Goal: Information Seeking & Learning: Learn about a topic

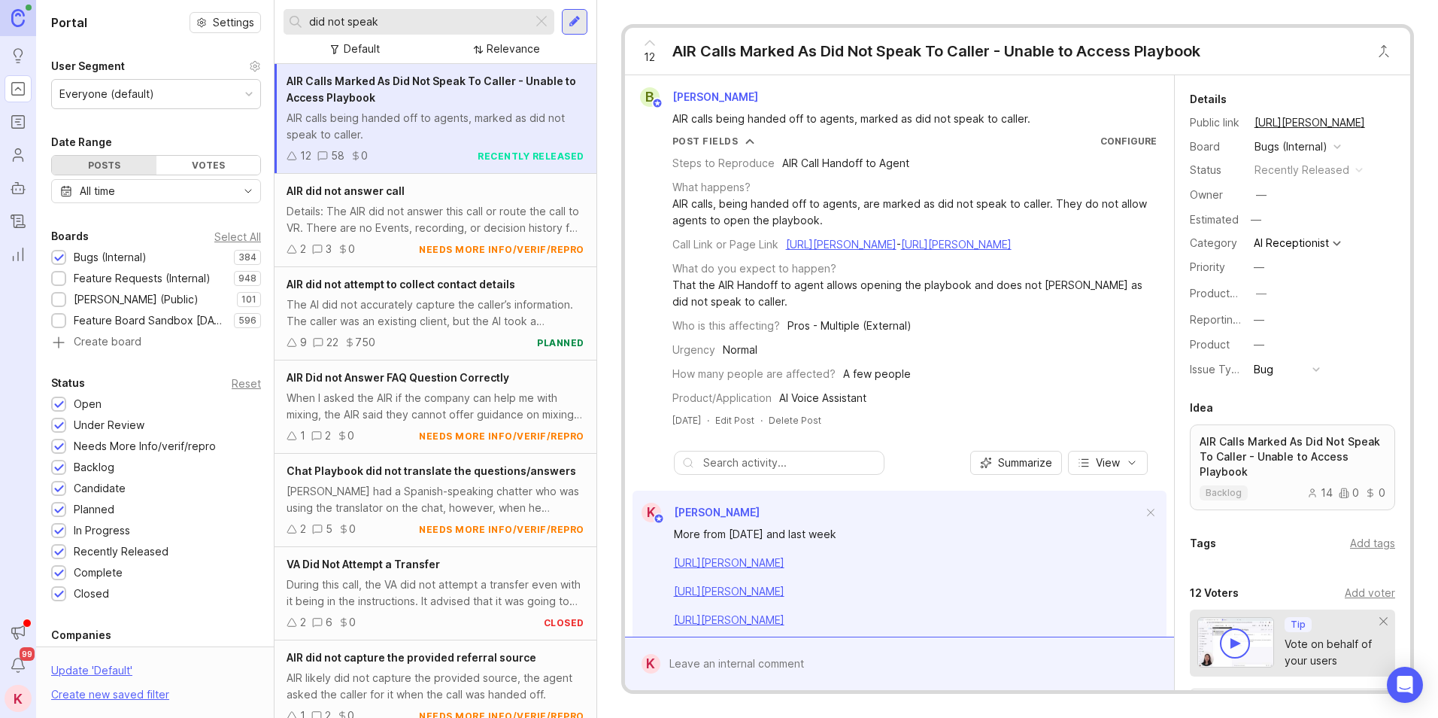
click at [785, 569] on link "https://agent.smith.ai/agent/call/CA9047507cae5269dc43aef3b078400946/" at bounding box center [729, 562] width 111 height 13
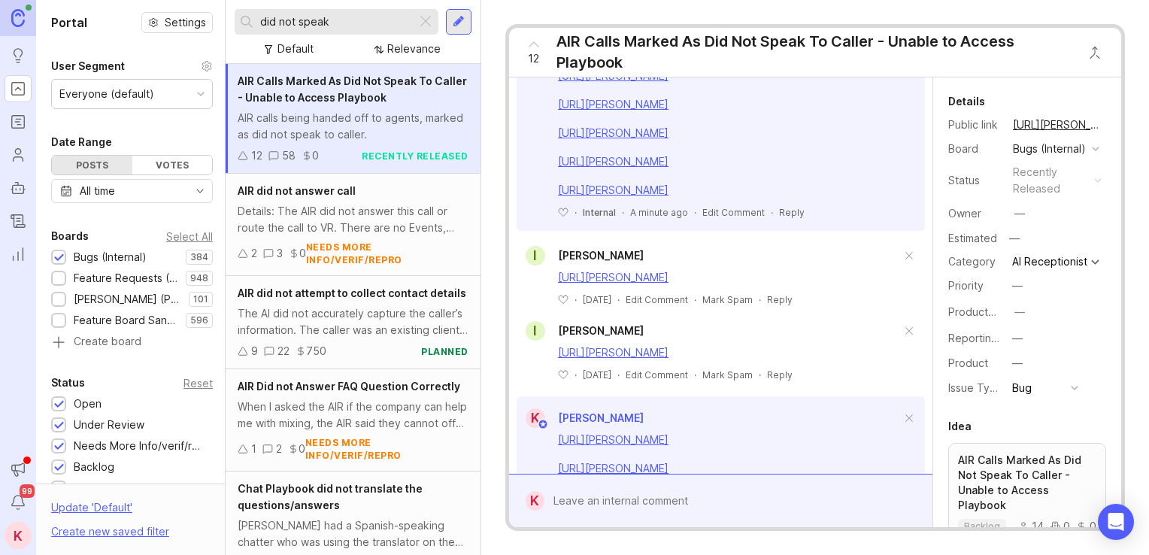
scroll to position [510, 0]
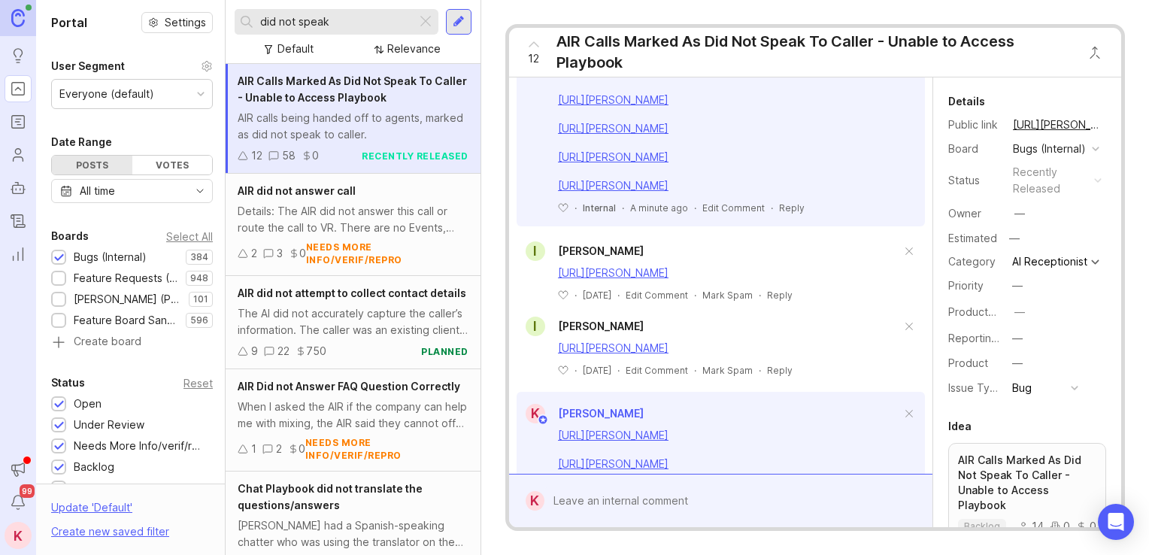
click at [669, 106] on link "https://agent.smith.ai/agent/call/CA6ad3fff27d50108081fb50b703d7bcad/" at bounding box center [613, 99] width 111 height 13
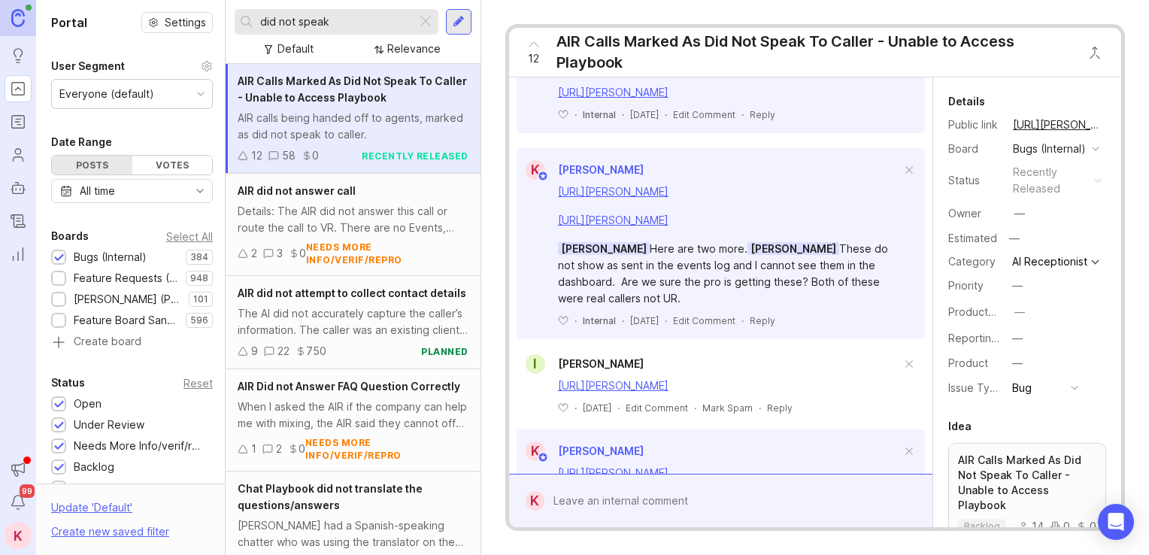
scroll to position [1048, 0]
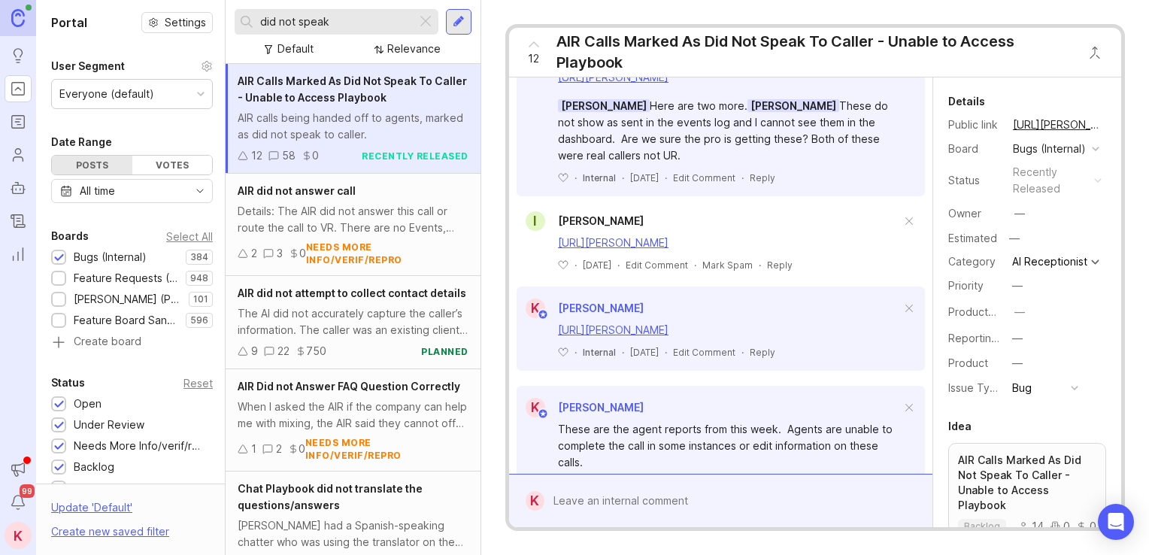
drag, startPoint x: 810, startPoint y: 161, endPoint x: 810, endPoint y: 302, distance: 141.4
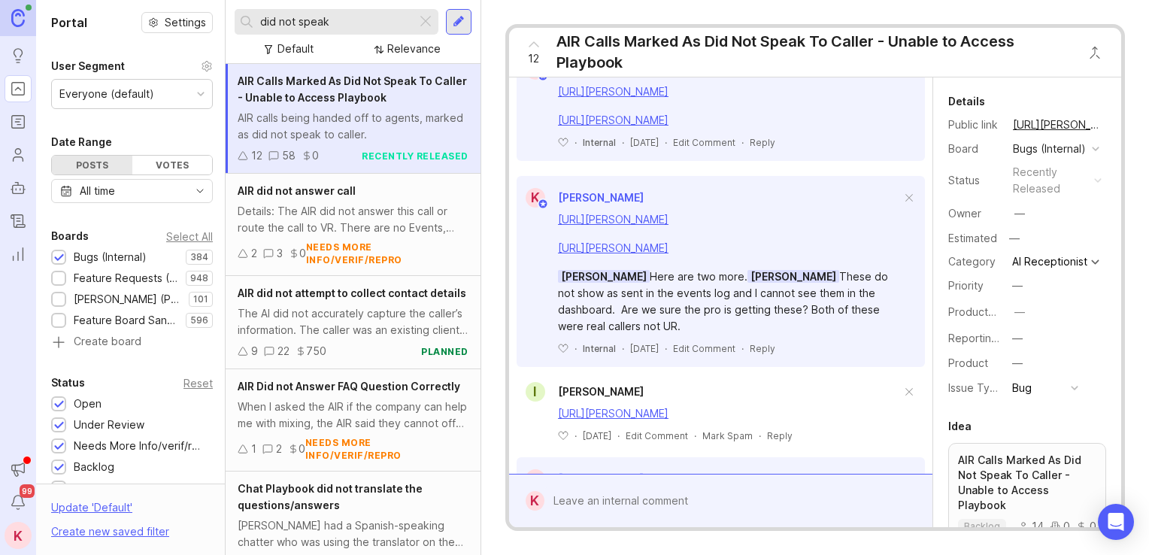
drag, startPoint x: 803, startPoint y: 307, endPoint x: 809, endPoint y: 220, distance: 87.5
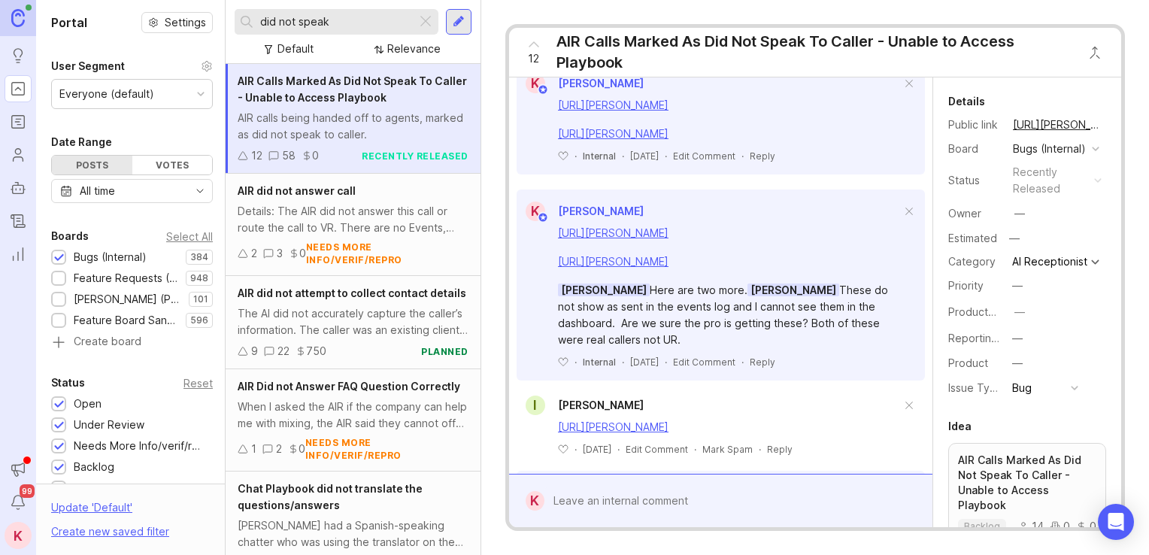
drag, startPoint x: 806, startPoint y: 280, endPoint x: 835, endPoint y: 188, distance: 96.1
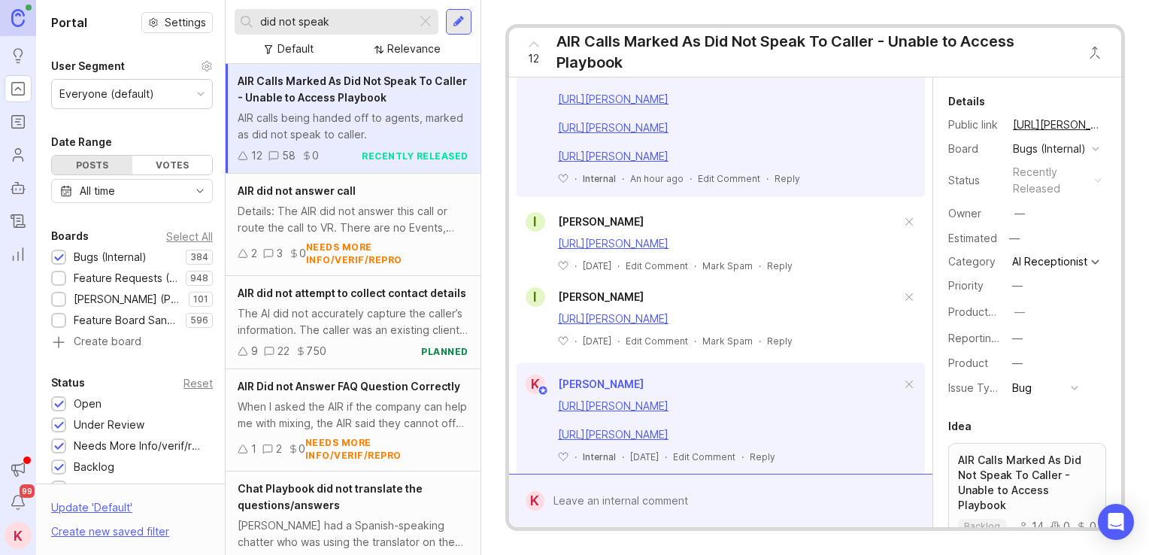
scroll to position [668, 0]
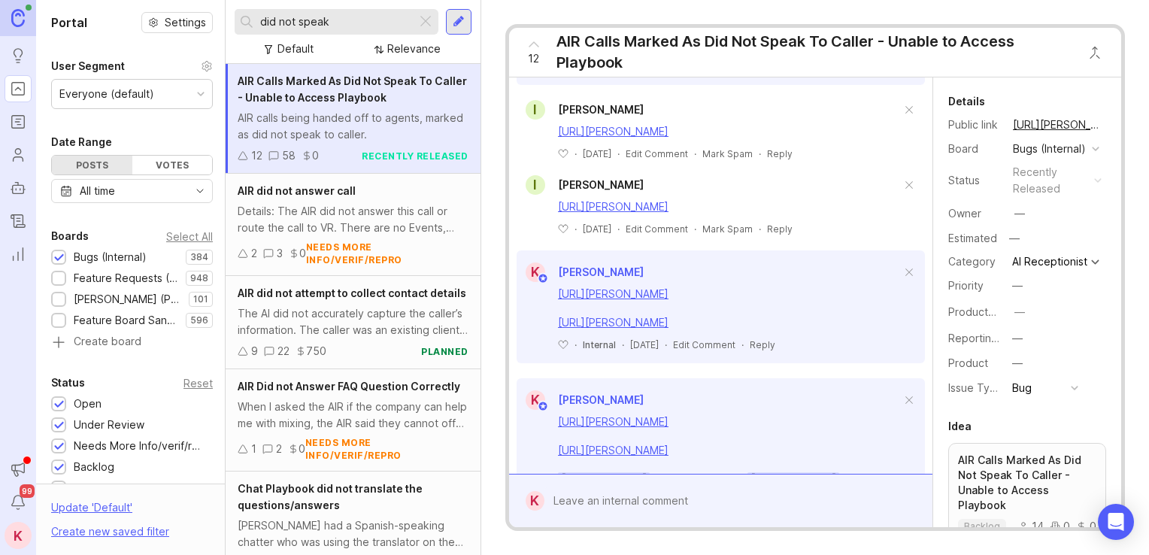
drag, startPoint x: 765, startPoint y: 360, endPoint x: 773, endPoint y: 435, distance: 75.7
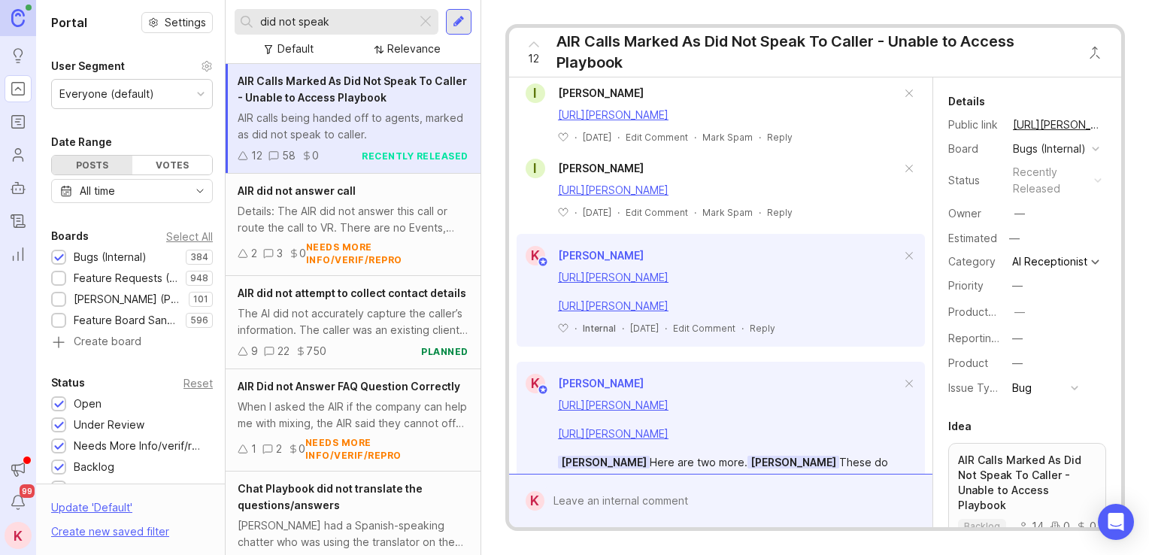
click at [669, 34] on link "[URL][PERSON_NAME]" at bounding box center [613, 27] width 111 height 13
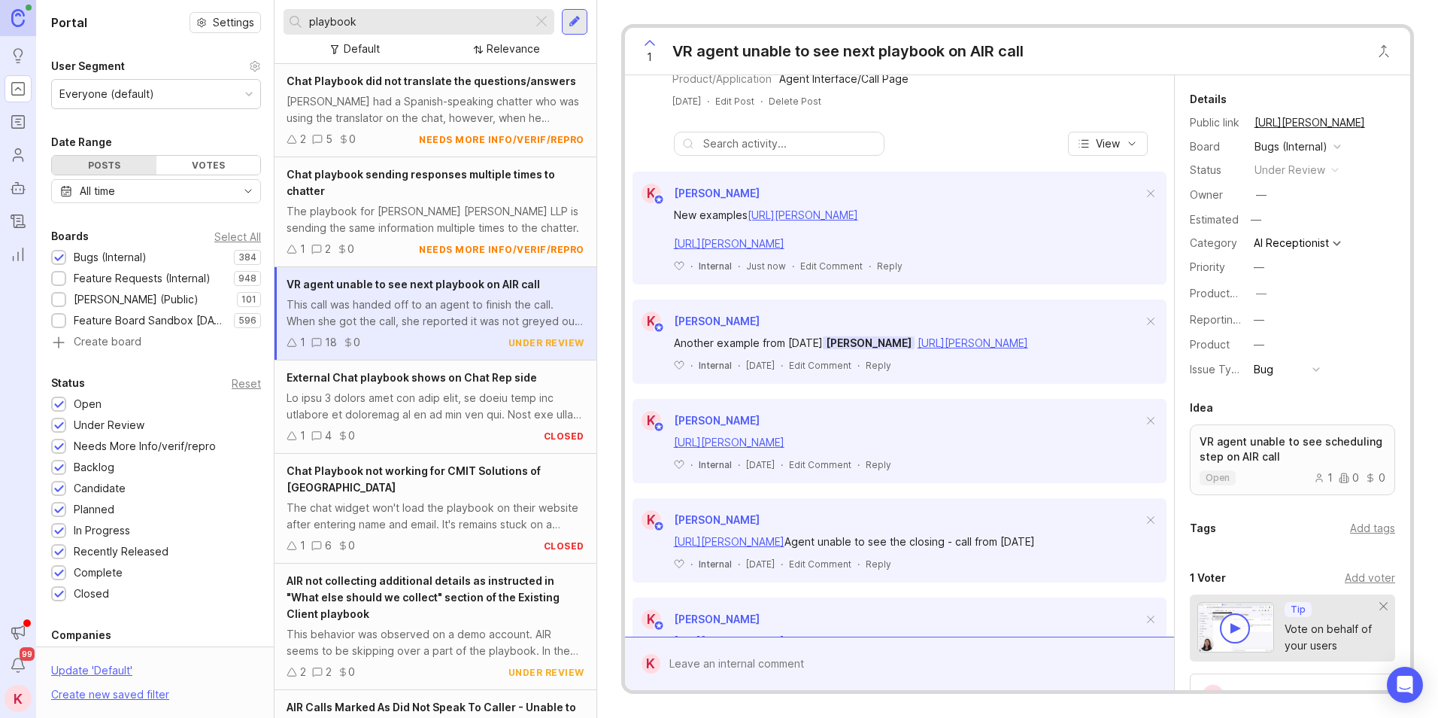
drag, startPoint x: 1142, startPoint y: 238, endPoint x: 1111, endPoint y: 315, distance: 82.7
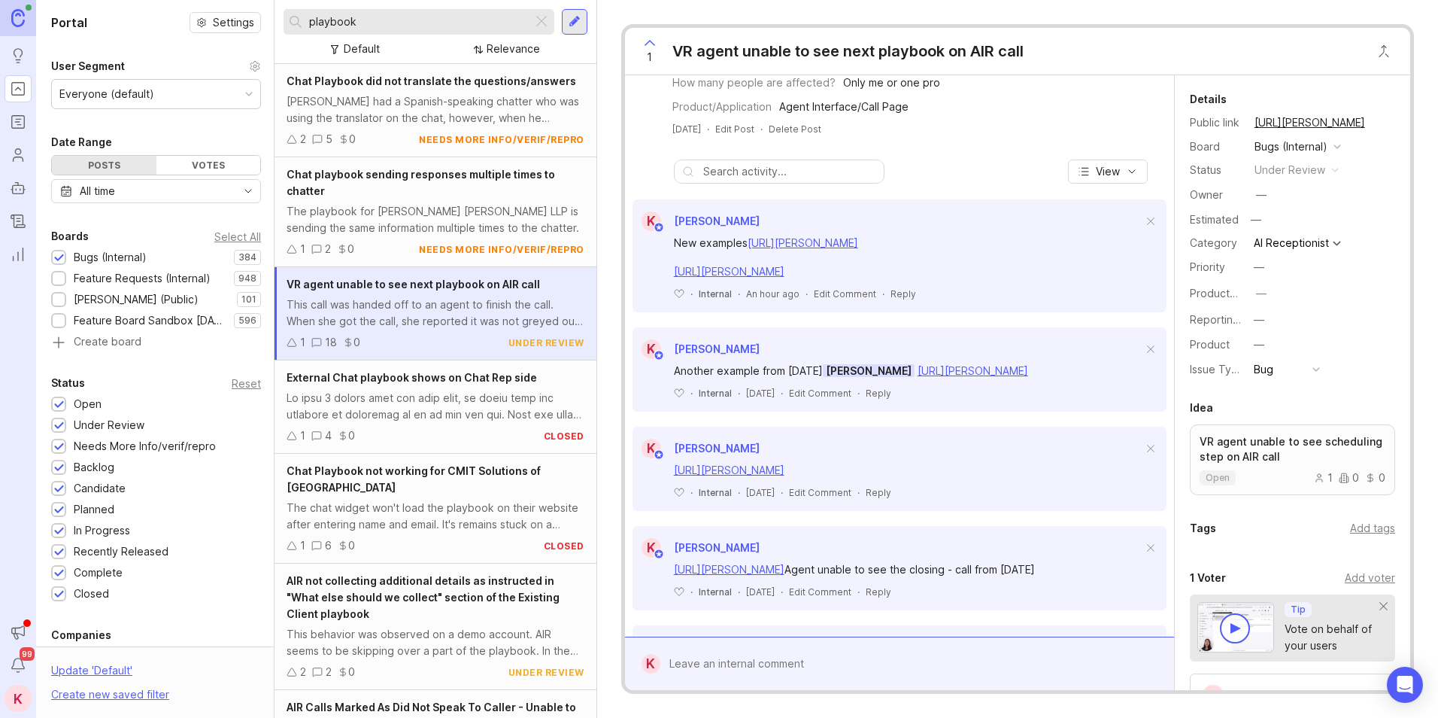
drag, startPoint x: 997, startPoint y: 270, endPoint x: 992, endPoint y: 345, distance: 75.4
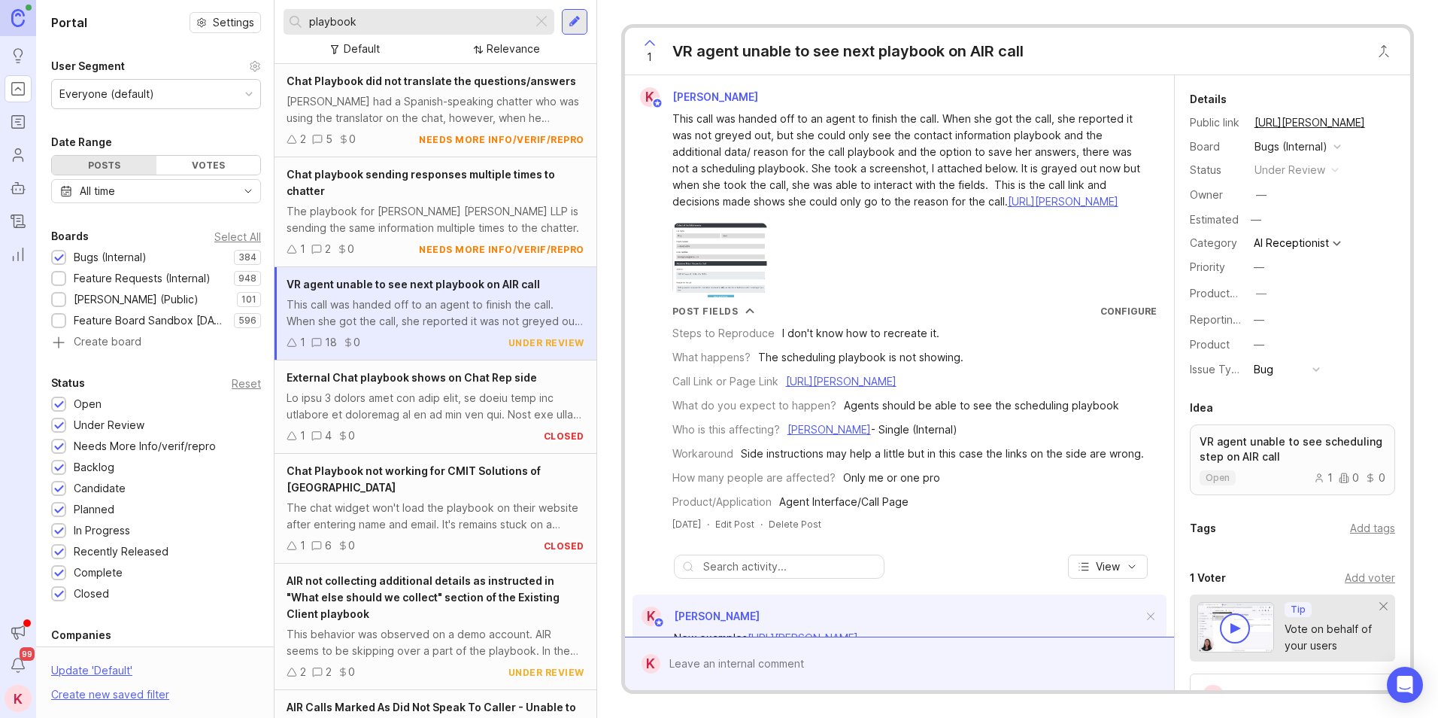
drag, startPoint x: 1068, startPoint y: 417, endPoint x: 1085, endPoint y: 307, distance: 111.1
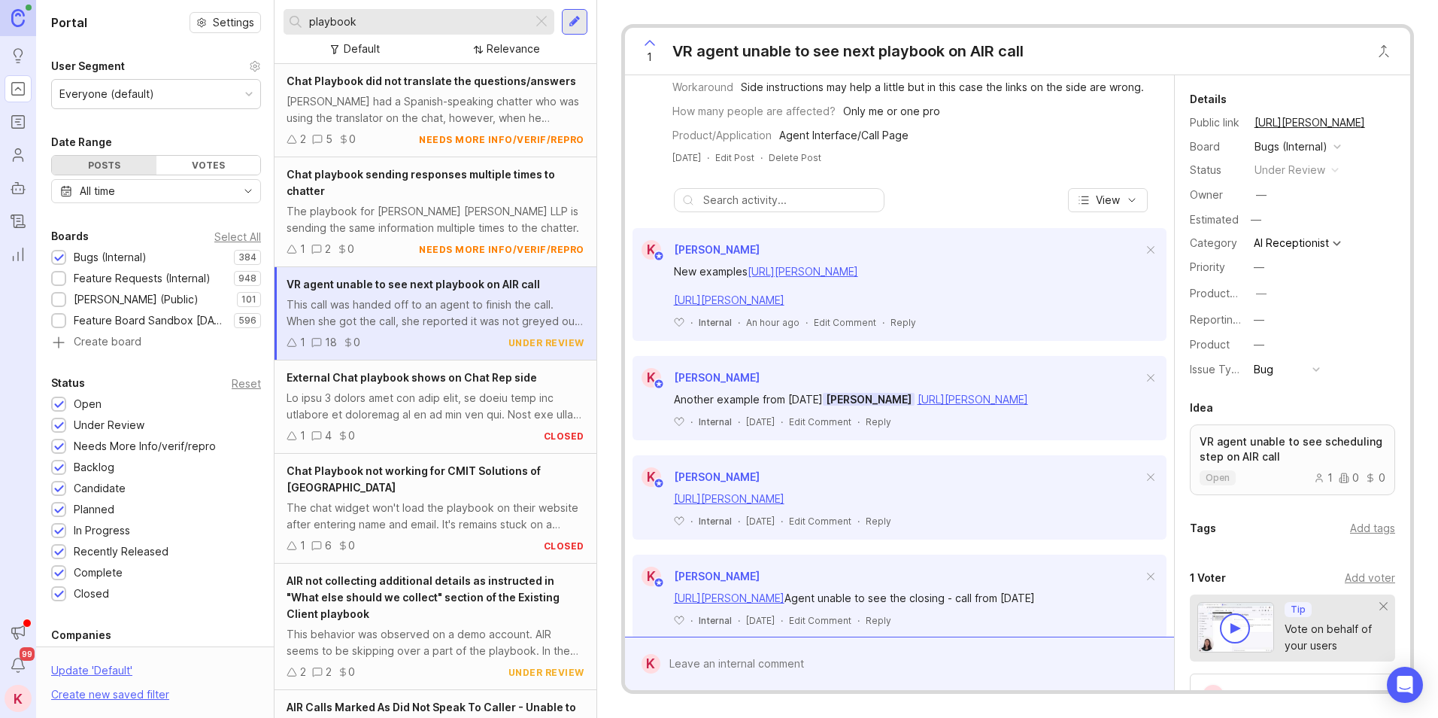
scroll to position [317, 0]
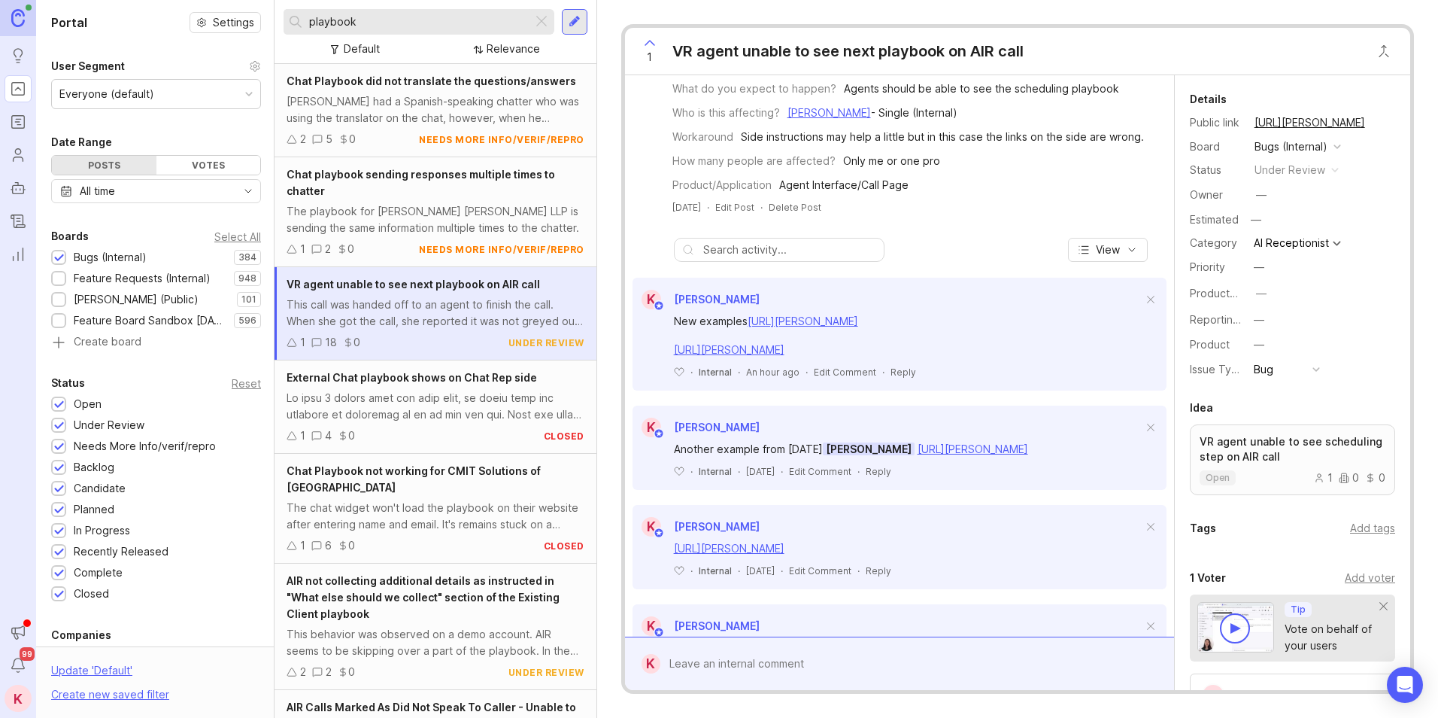
click at [858, 327] on link "https://app.smith.ai/support/vr/12766/call/CA6591afb08e9bf7c3c7a196e1ce4da3bd/" at bounding box center [803, 320] width 111 height 13
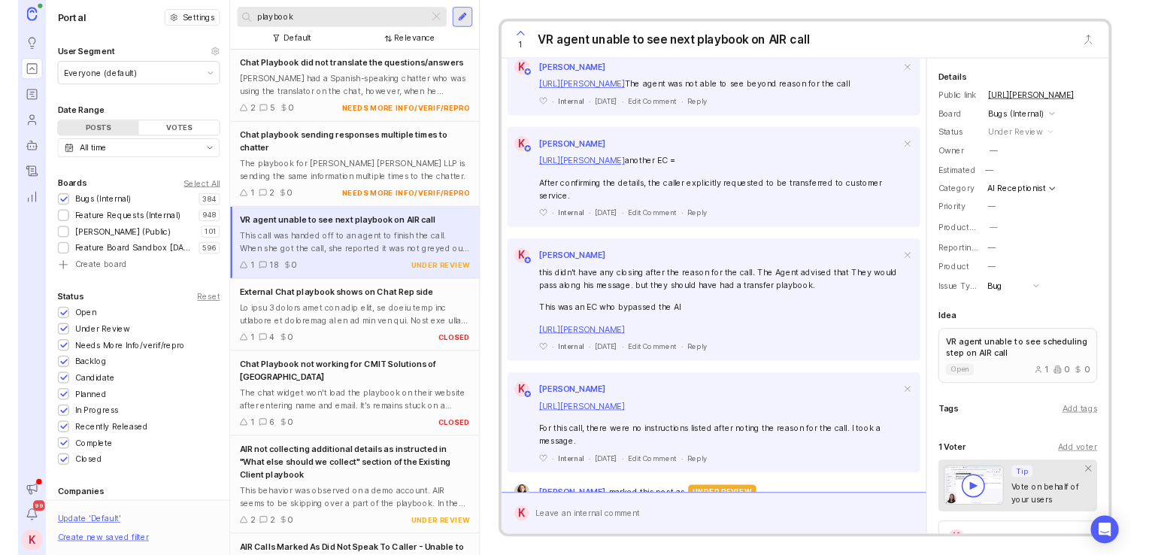
scroll to position [1581, 0]
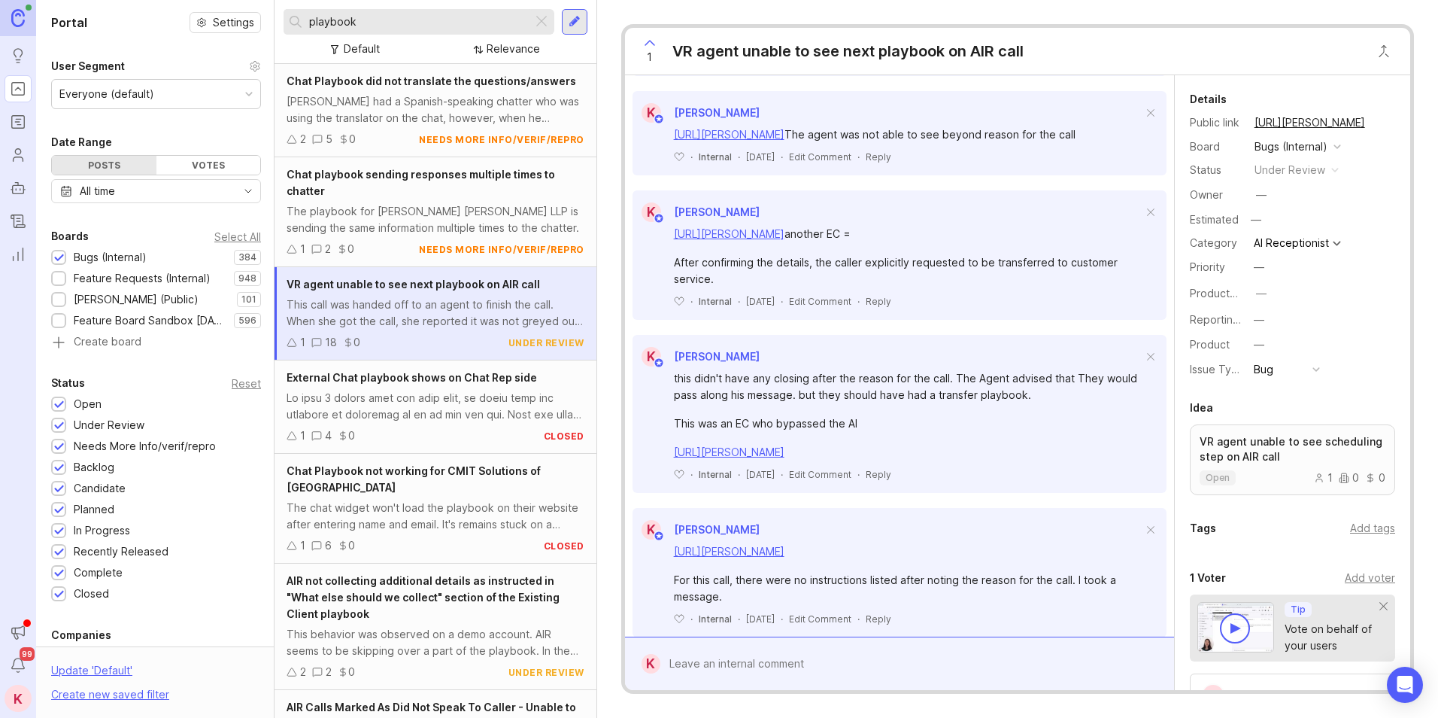
drag, startPoint x: 970, startPoint y: 128, endPoint x: 980, endPoint y: 88, distance: 41.2
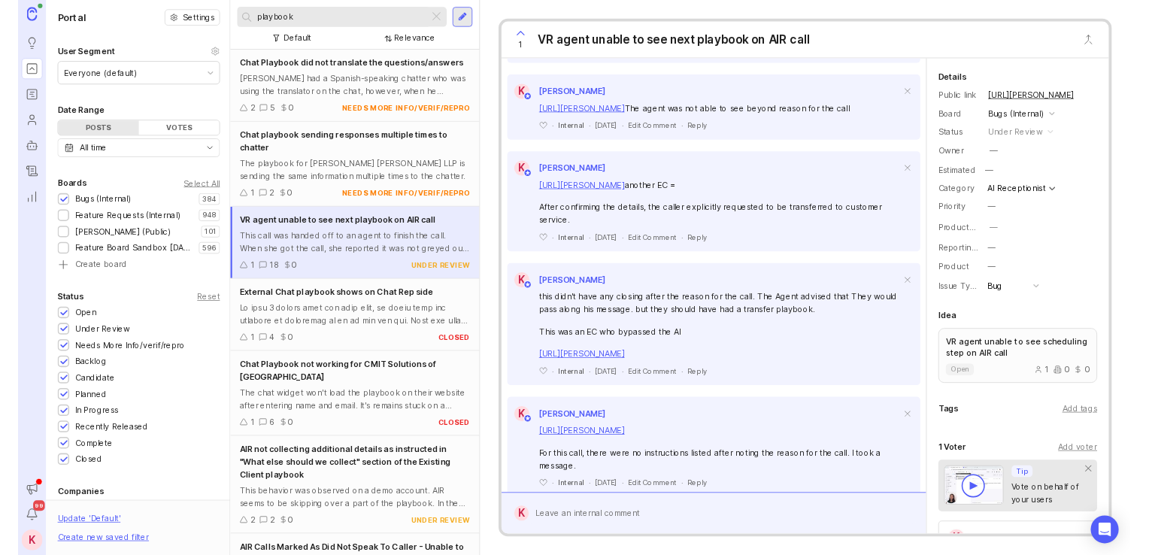
scroll to position [1830, 0]
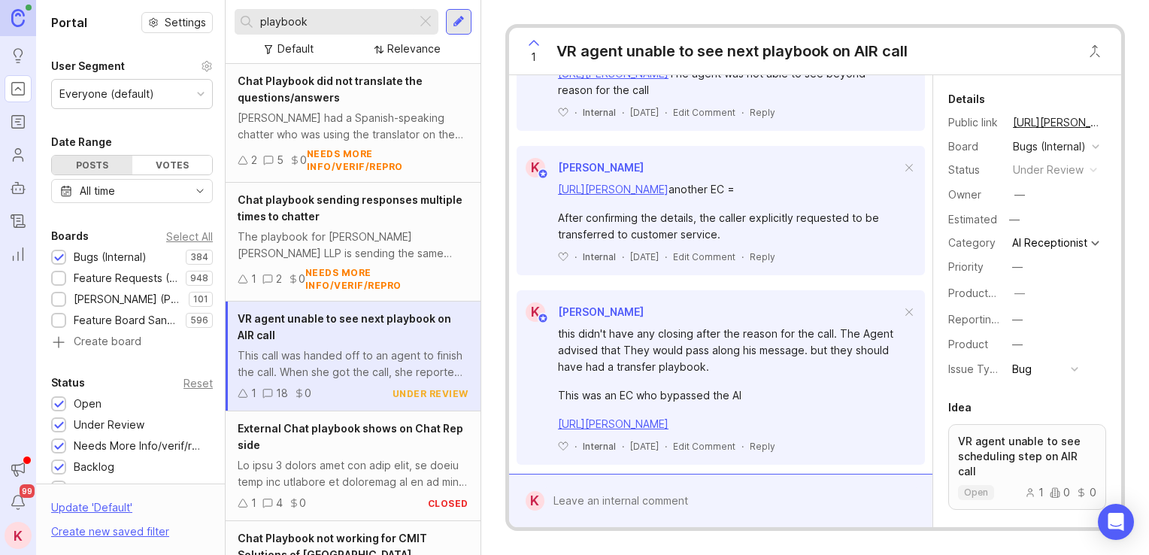
click at [383, 17] on input "playbook" at bounding box center [335, 22] width 150 height 17
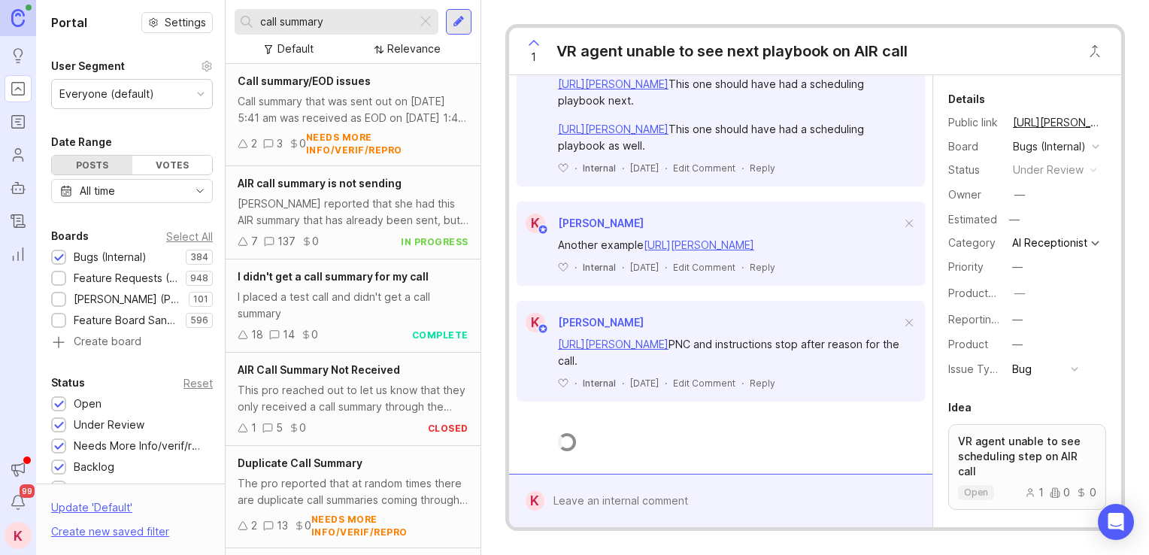
scroll to position [1830, 0]
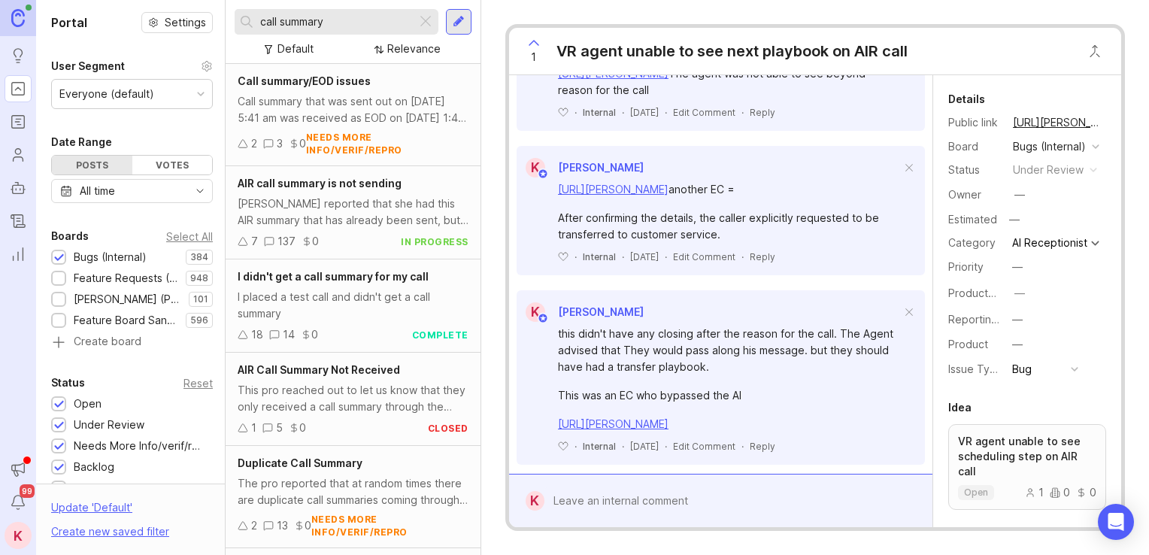
click at [372, 205] on div "Deborah Cruz reported that she had this AIR summary that has already been sent,…" at bounding box center [353, 212] width 231 height 33
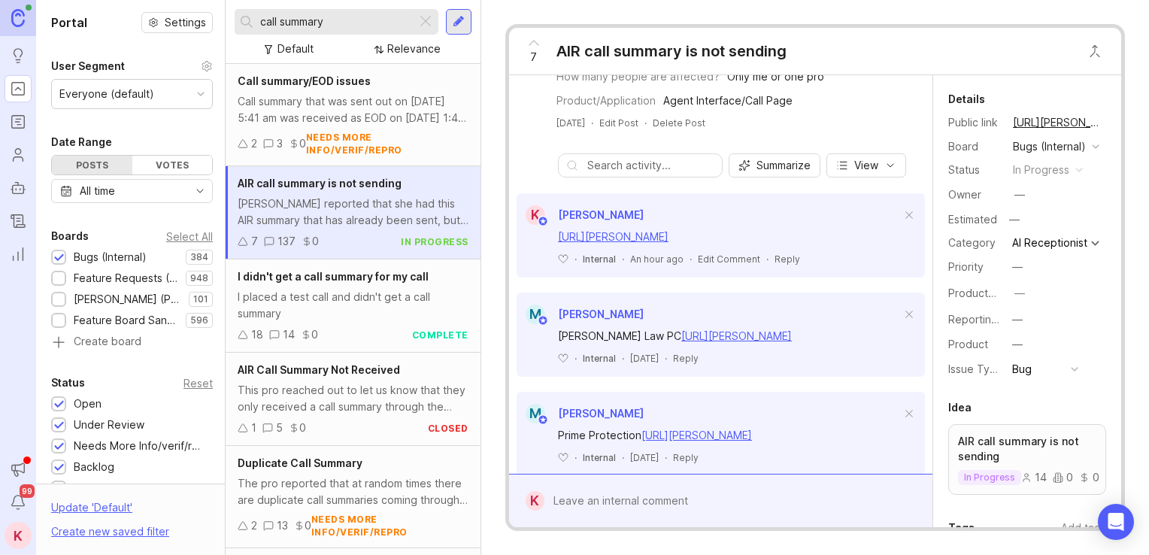
scroll to position [461, 0]
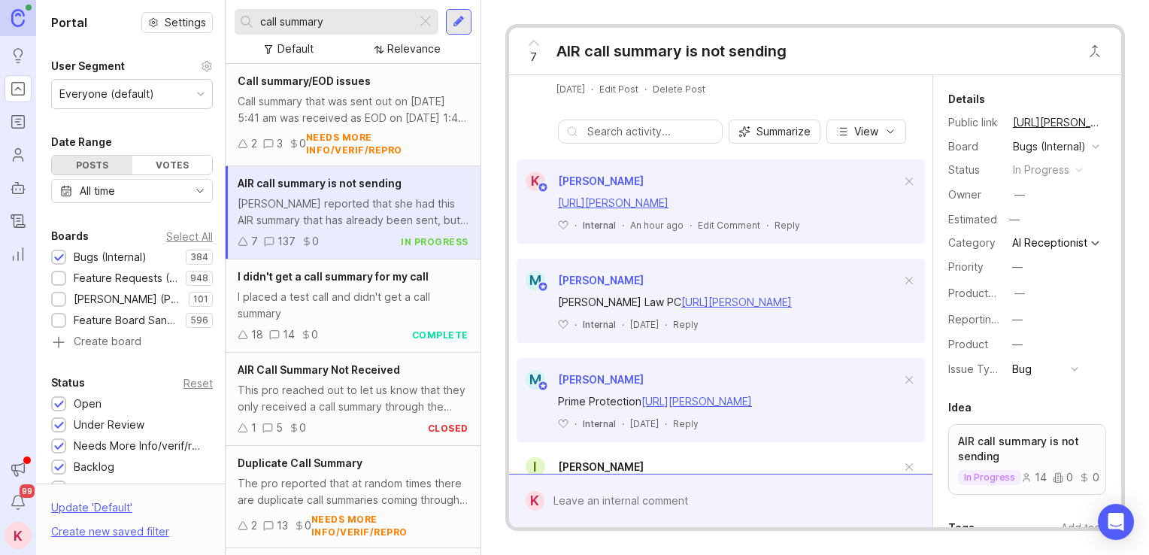
drag, startPoint x: 749, startPoint y: 184, endPoint x: 745, endPoint y: 251, distance: 66.3
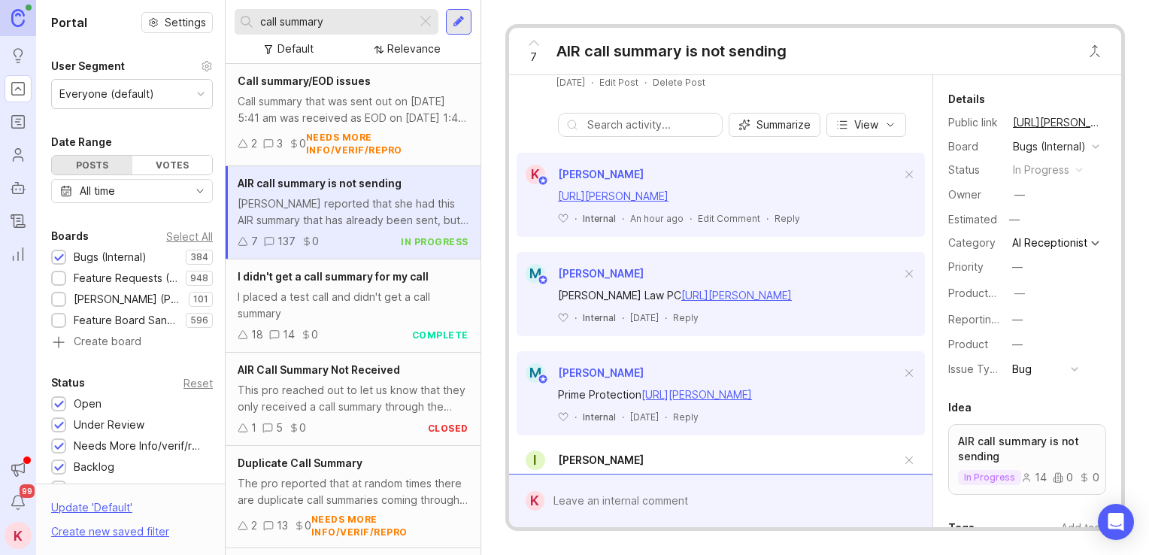
drag, startPoint x: 629, startPoint y: 220, endPoint x: 620, endPoint y: 227, distance: 11.3
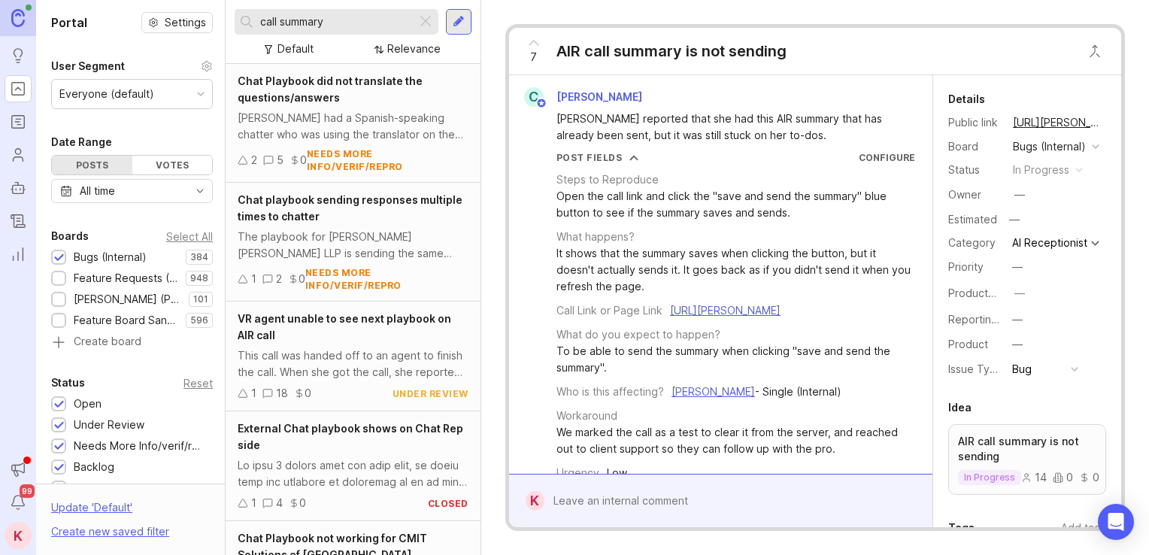
click at [306, 30] on div "call summary" at bounding box center [326, 22] width 182 height 26
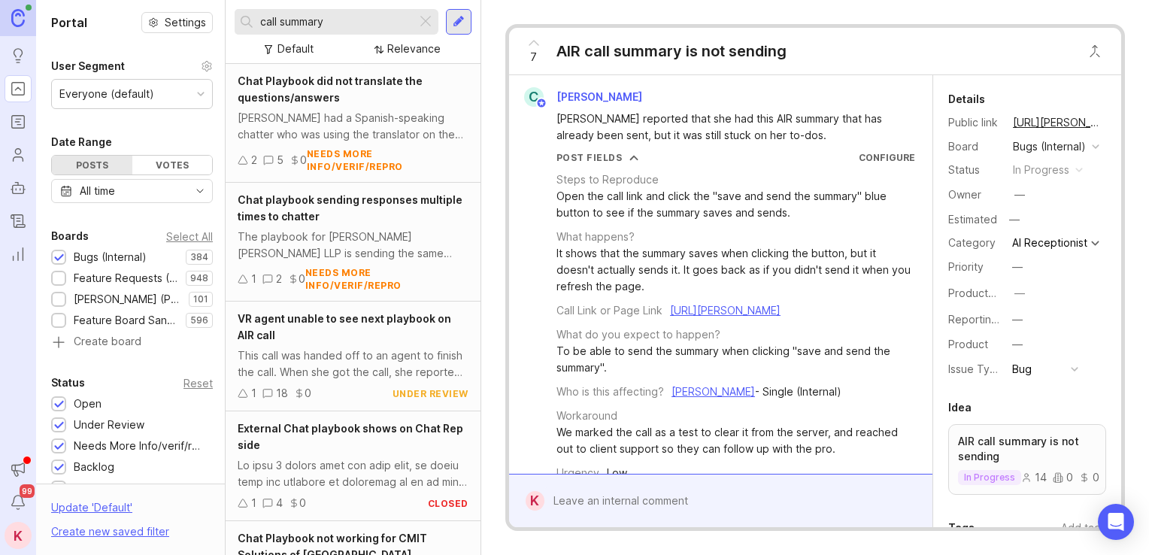
click at [306, 30] on div "call summary" at bounding box center [326, 22] width 182 height 26
drag, startPoint x: 353, startPoint y: 27, endPoint x: 124, endPoint y: 26, distance: 228.7
click at [124, 26] on div "Portal Settings User Segment Everyone (default) Date Range Posts Votes All time…" at bounding box center [592, 277] width 1113 height 555
type input "playbook"
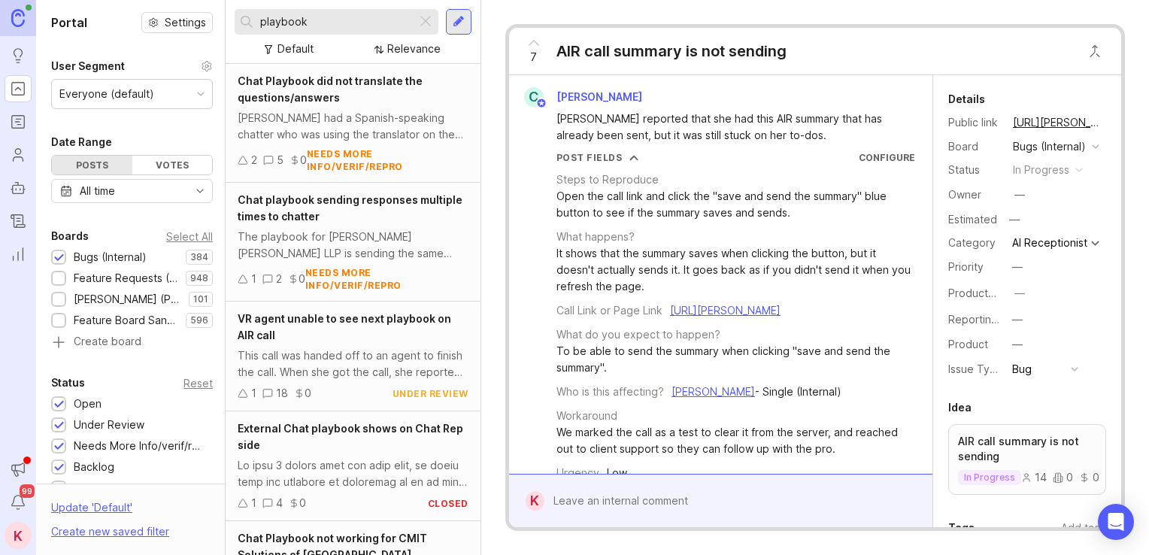
click at [403, 323] on span "VR agent unable to see next playbook on AIR call" at bounding box center [345, 326] width 214 height 29
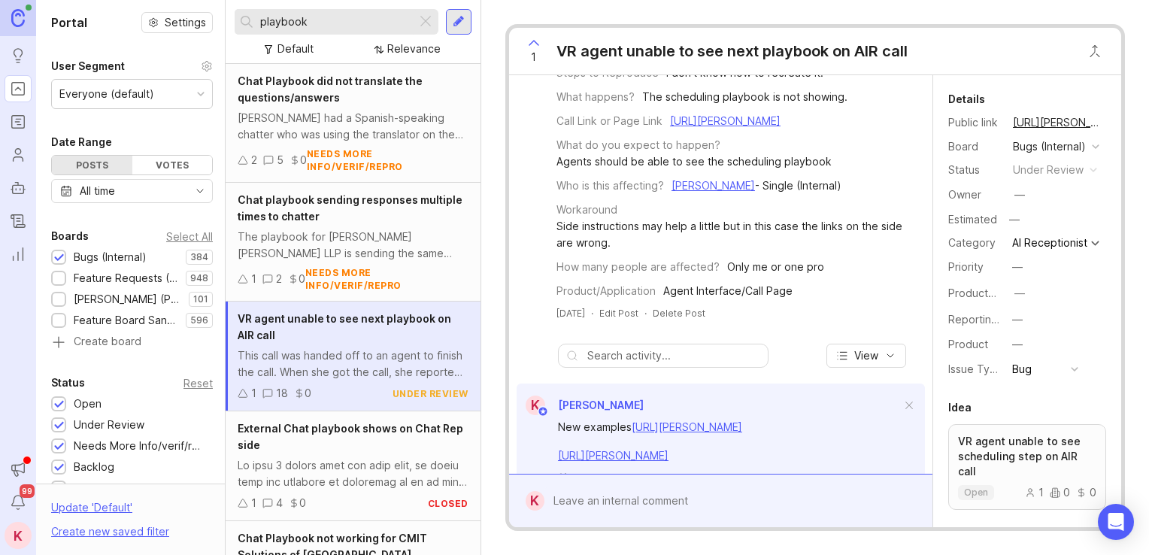
scroll to position [328, 0]
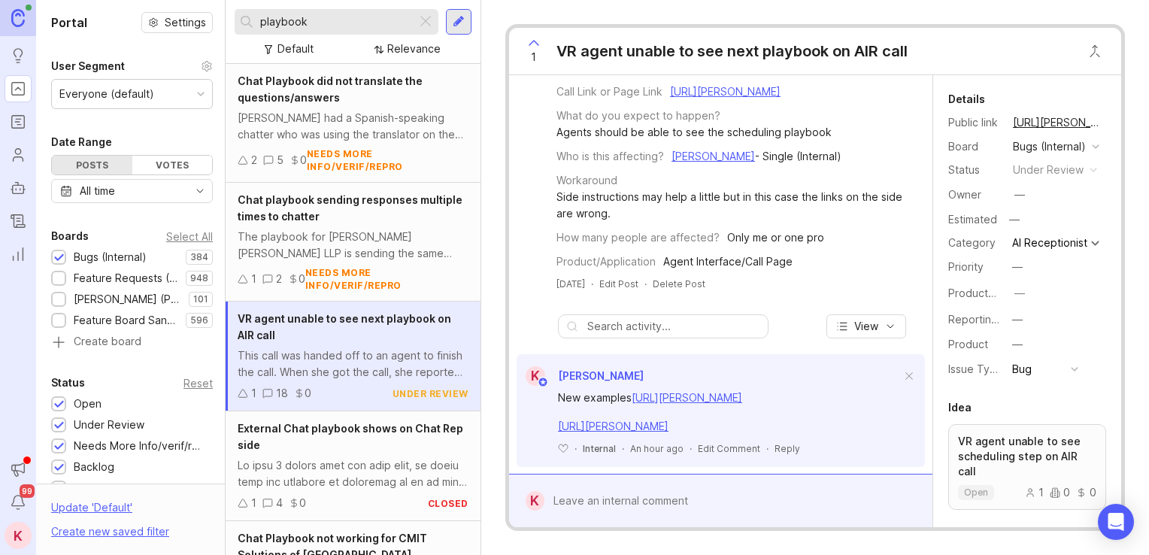
drag, startPoint x: 780, startPoint y: 286, endPoint x: 707, endPoint y: 196, distance: 116.1
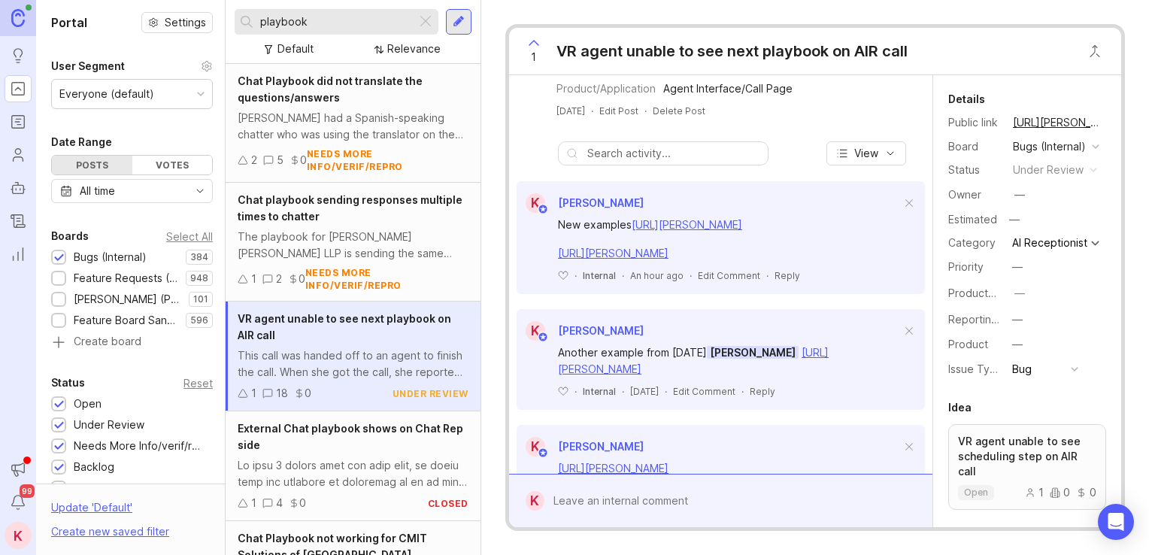
drag, startPoint x: 817, startPoint y: 242, endPoint x: 837, endPoint y: 324, distance: 84.5
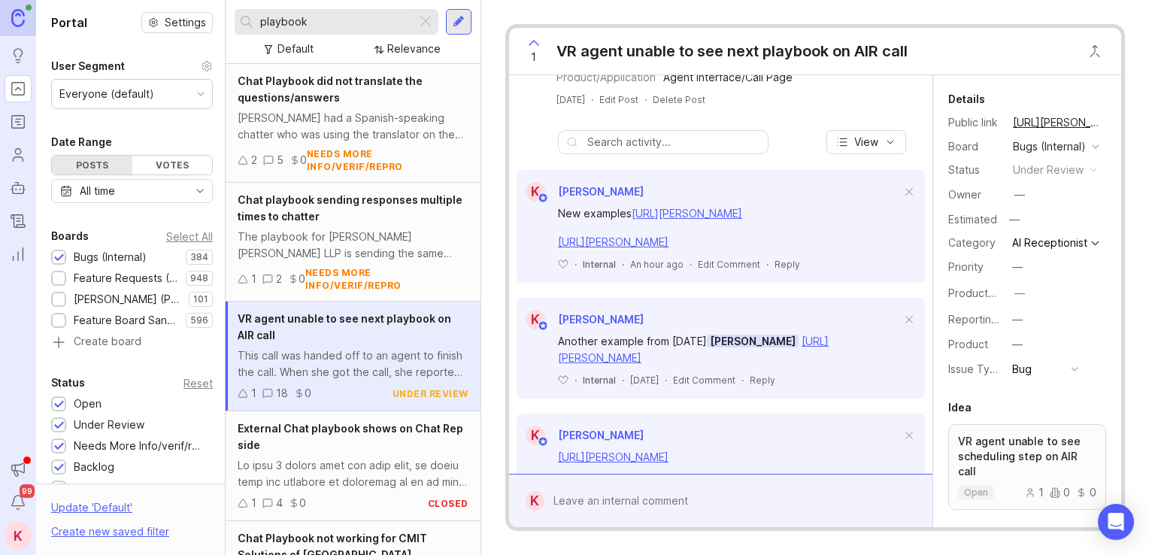
drag, startPoint x: 692, startPoint y: 359, endPoint x: 551, endPoint y: 281, distance: 161.3
click at [551, 271] on div "New examples https://app.smith.ai/support/vr/12766/call/CA6591afb08e9bf7c3c7a19…" at bounding box center [721, 236] width 408 height 69
drag, startPoint x: 551, startPoint y: 281, endPoint x: 575, endPoint y: 283, distance: 24.9
copy div "New examples https://app.smith.ai/support/vr/12766/call/CA6591afb08e9bf7c3c7a19…"
click at [730, 222] on div "New examples https://app.smith.ai/support/vr/12766/call/CA6591afb08e9bf7c3c7a19…" at bounding box center [729, 213] width 343 height 17
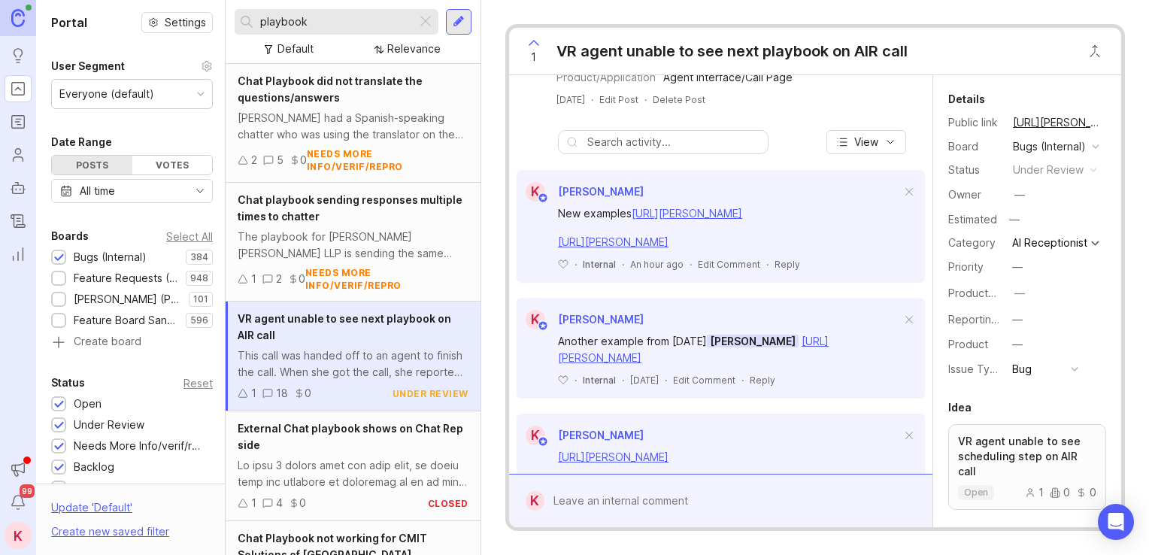
click at [724, 220] on link "https://app.smith.ai/support/vr/12766/call/CA6591afb08e9bf7c3c7a196e1ce4da3bd/" at bounding box center [687, 213] width 111 height 13
click at [628, 248] on link "https://agent.smith.ai/agent/call/CAd0d4e4a95bc89f7ccee0b73c0a30d16d/" at bounding box center [613, 241] width 111 height 13
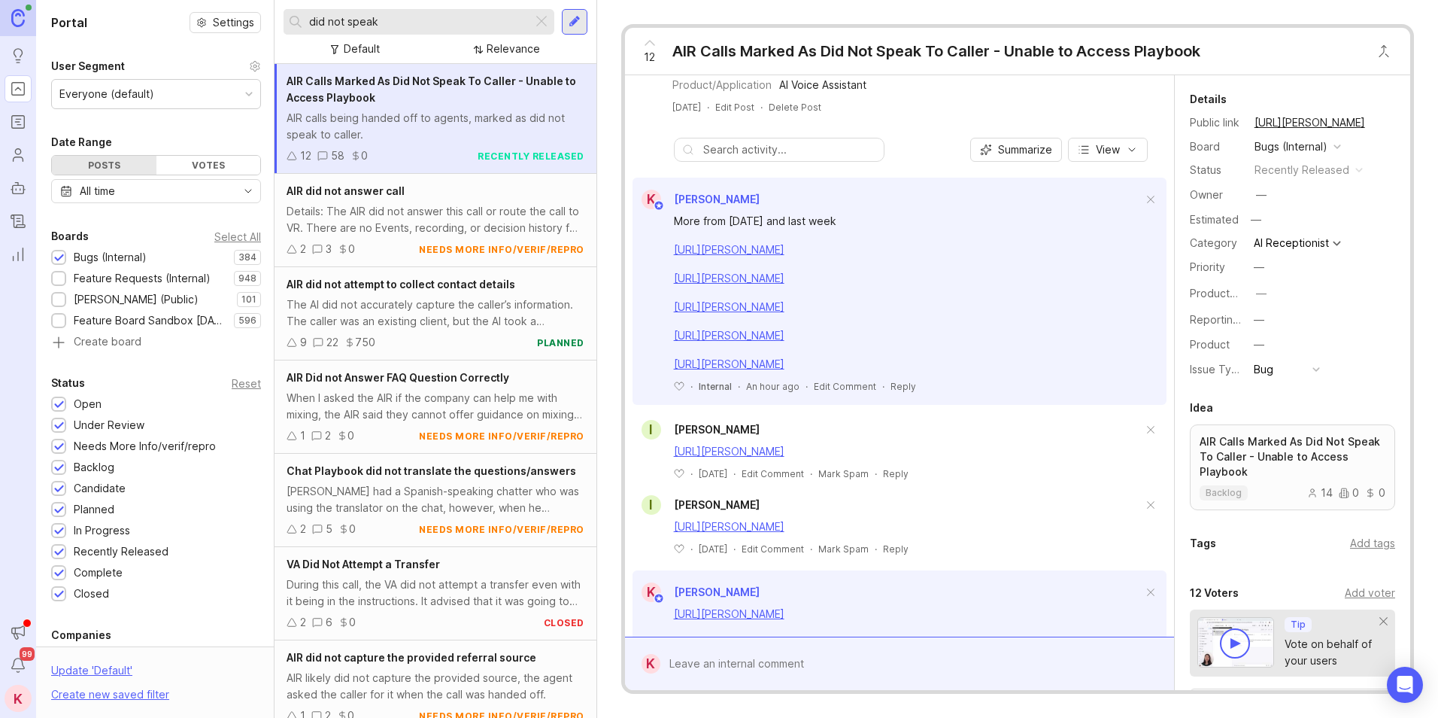
scroll to position [375, 0]
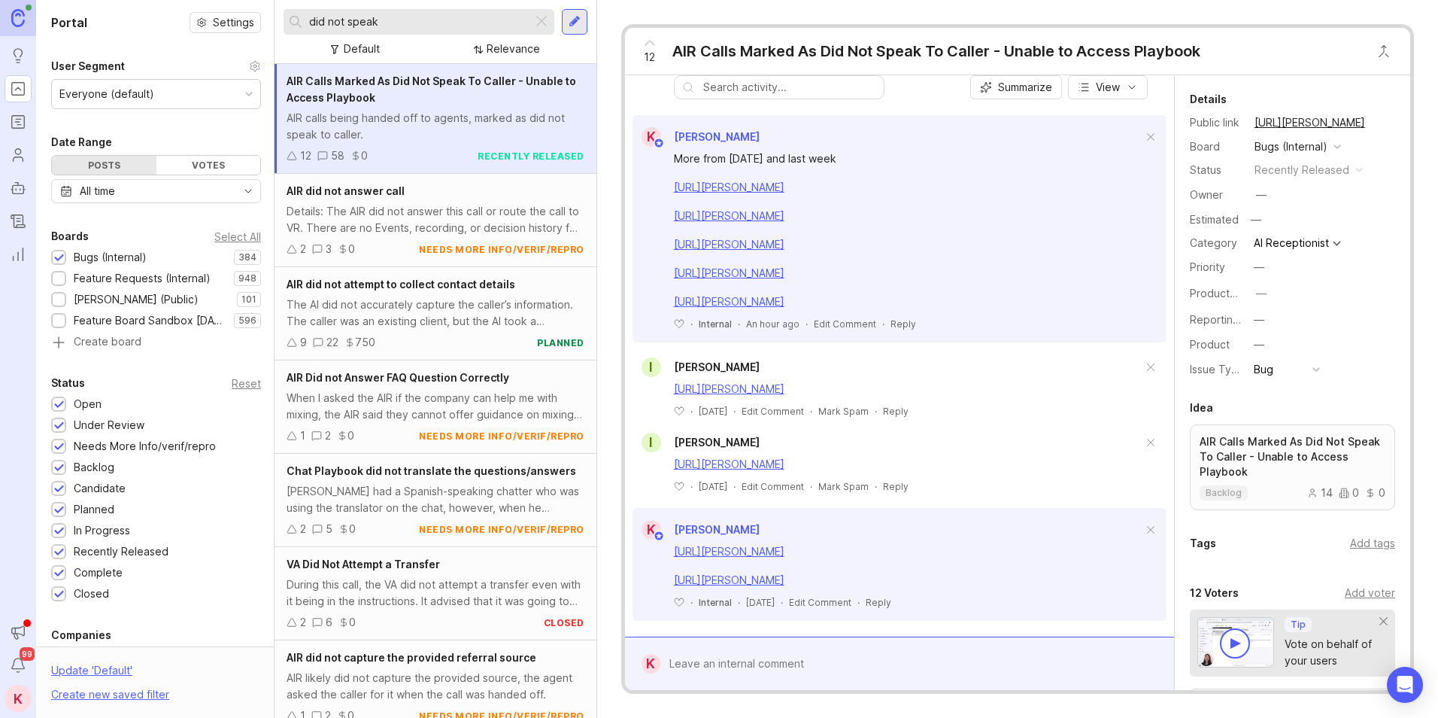
drag, startPoint x: 902, startPoint y: 317, endPoint x: 676, endPoint y: 225, distance: 244.6
click at [676, 225] on div "More from today and last week https://agent.smith.ai/agent/call/CA9047507cae526…" at bounding box center [908, 229] width 469 height 159
click at [1102, 235] on div "More from today and last week https://agent.smith.ai/agent/call/CA9047507cae526…" at bounding box center [908, 229] width 469 height 159
drag, startPoint x: 1073, startPoint y: 262, endPoint x: 1074, endPoint y: 269, distance: 7.6
click at [1074, 269] on div "More from today and last week https://agent.smith.ai/agent/call/CA9047507cae526…" at bounding box center [908, 229] width 469 height 159
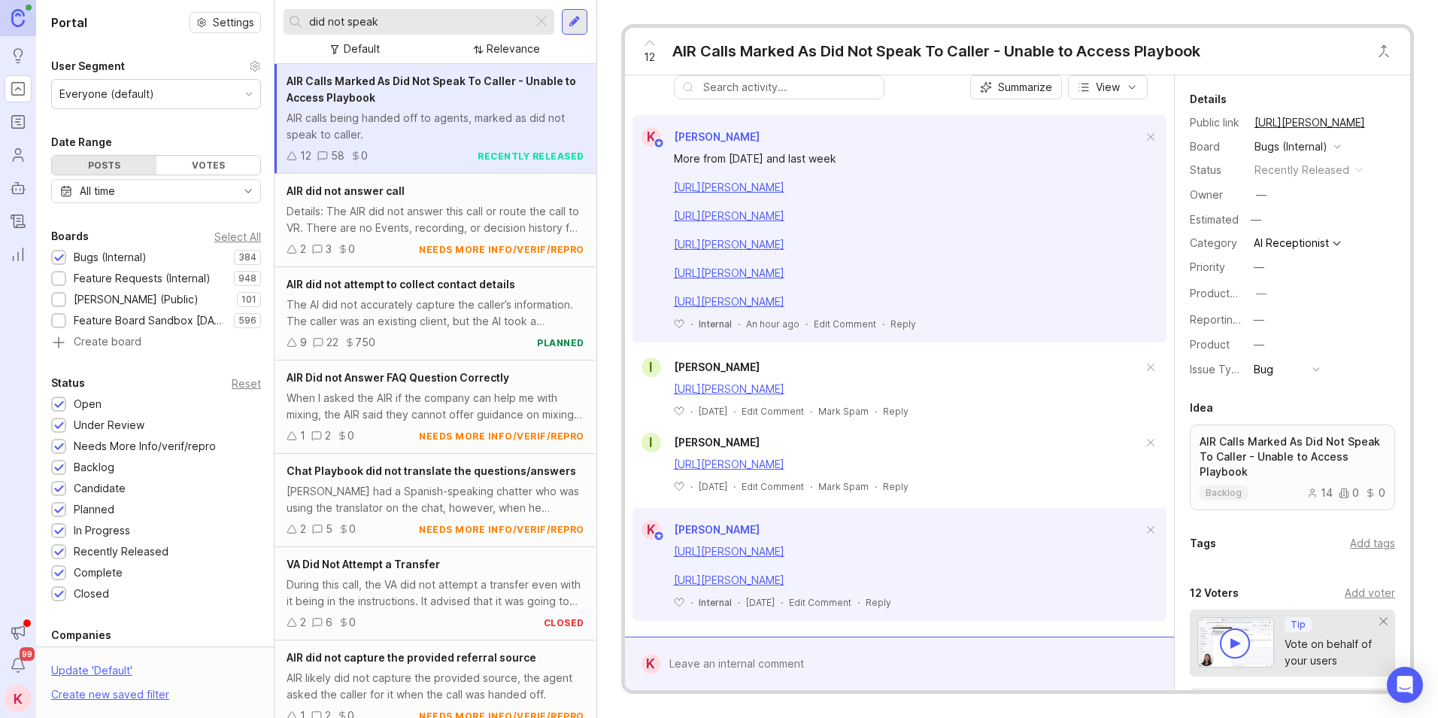
drag, startPoint x: 1074, startPoint y: 269, endPoint x: 1087, endPoint y: 279, distance: 16.7
click at [1087, 253] on div "[URL][PERSON_NAME]" at bounding box center [908, 244] width 469 height 17
drag, startPoint x: 1064, startPoint y: 278, endPoint x: 655, endPoint y: 215, distance: 414.0
click at [655, 215] on div "More from today and last week https://agent.smith.ai/agent/call/CA9047507cae526…" at bounding box center [900, 239] width 534 height 184
drag, startPoint x: 655, startPoint y: 215, endPoint x: 779, endPoint y: 220, distance: 123.5
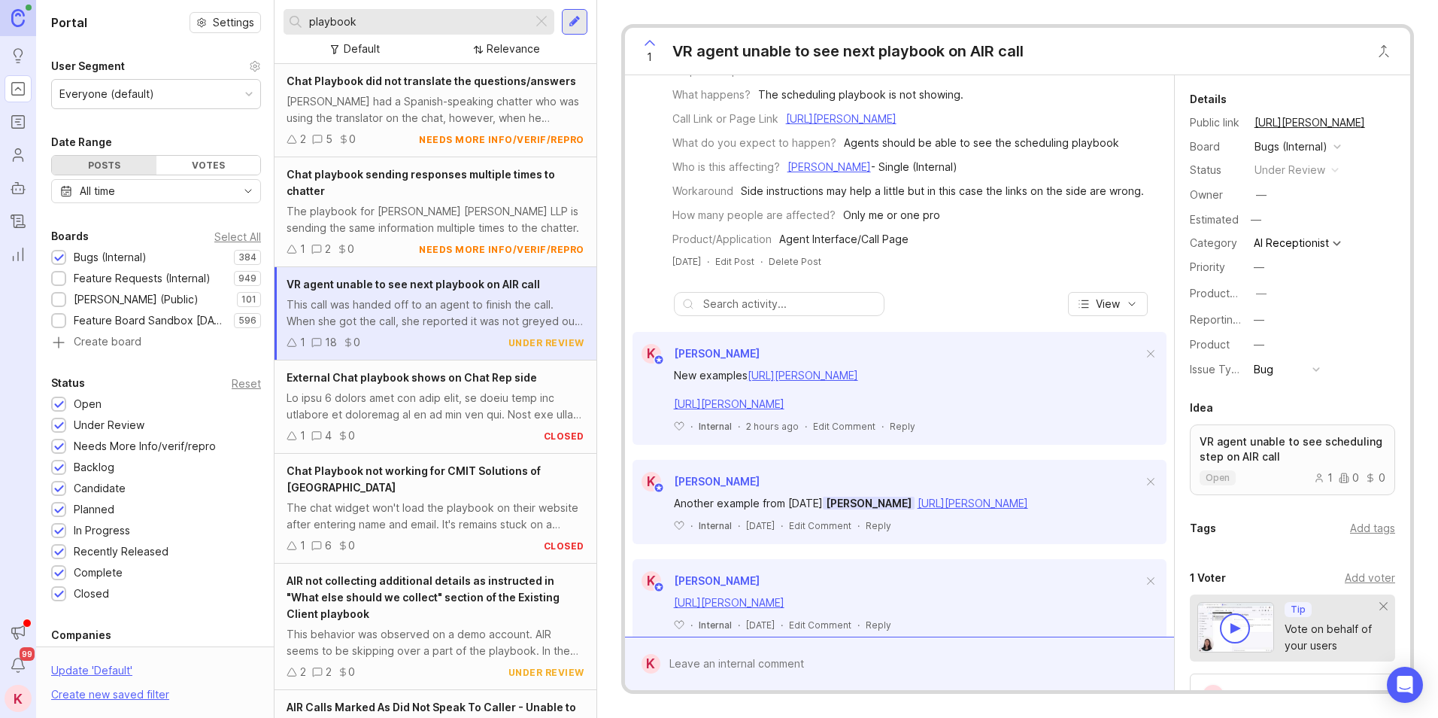
drag, startPoint x: 1013, startPoint y: 305, endPoint x: 1021, endPoint y: 382, distance: 77.8
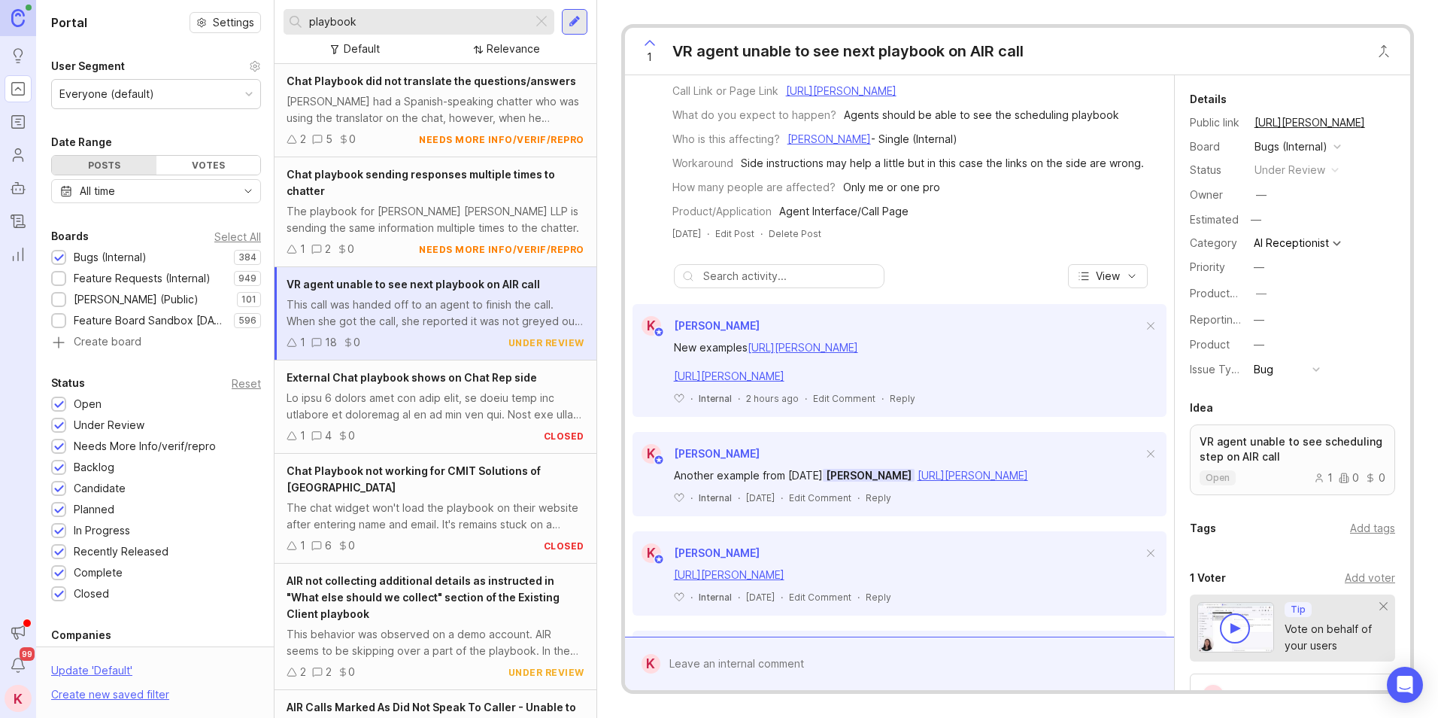
click at [858, 354] on link "[URL][PERSON_NAME]" at bounding box center [803, 347] width 111 height 13
click at [785, 382] on link "[URL][PERSON_NAME]" at bounding box center [729, 375] width 111 height 13
click at [823, 356] on div "New examples [URL][PERSON_NAME]" at bounding box center [908, 347] width 469 height 17
click at [825, 354] on link "[URL][PERSON_NAME]" at bounding box center [803, 347] width 111 height 13
click at [785, 382] on link "[URL][PERSON_NAME]" at bounding box center [729, 375] width 111 height 13
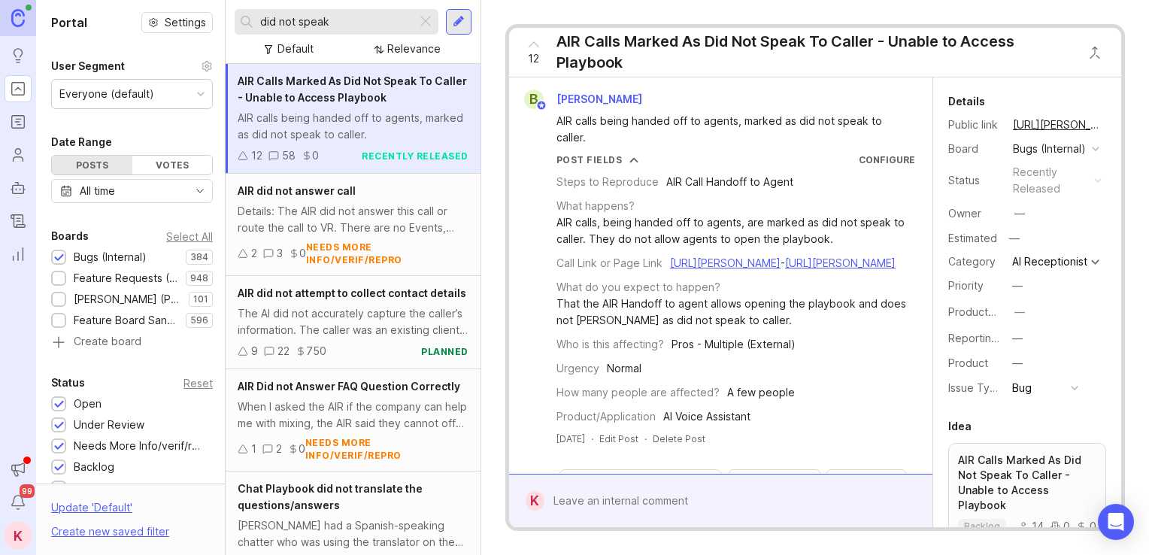
scroll to position [668, 0]
